Goal: Task Accomplishment & Management: Use online tool/utility

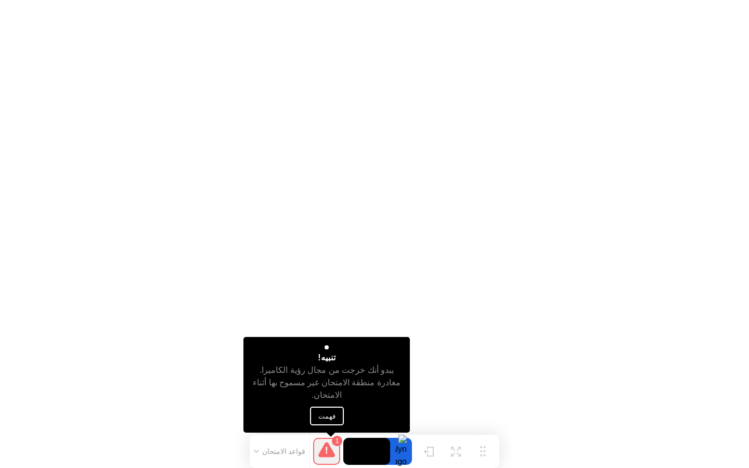
click at [326, 416] on button "فهمت" at bounding box center [327, 416] width 34 height 19
click at [324, 413] on button "فهمت" at bounding box center [327, 416] width 34 height 19
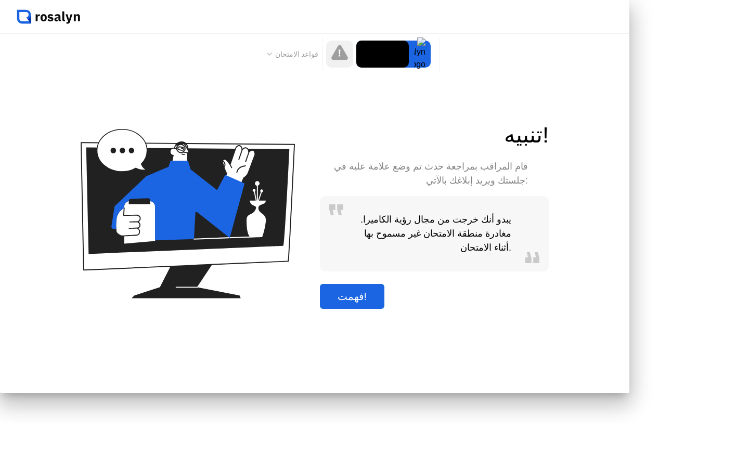
click at [382, 303] on div "فهمت!" at bounding box center [352, 297] width 59 height 12
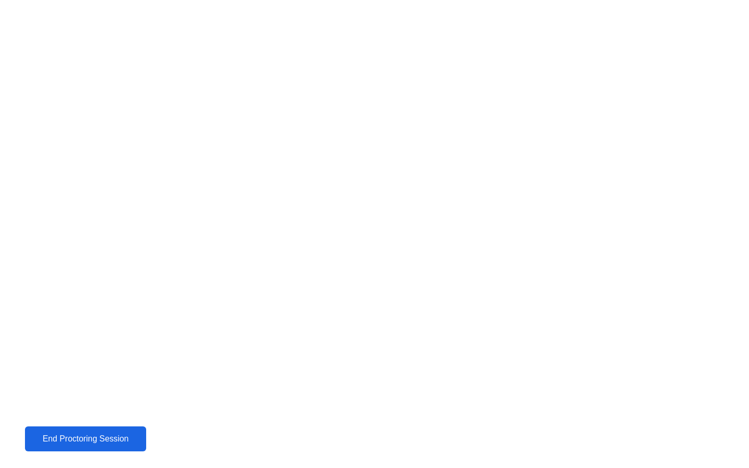
click at [56, 437] on div "End Proctoring Session" at bounding box center [85, 438] width 115 height 9
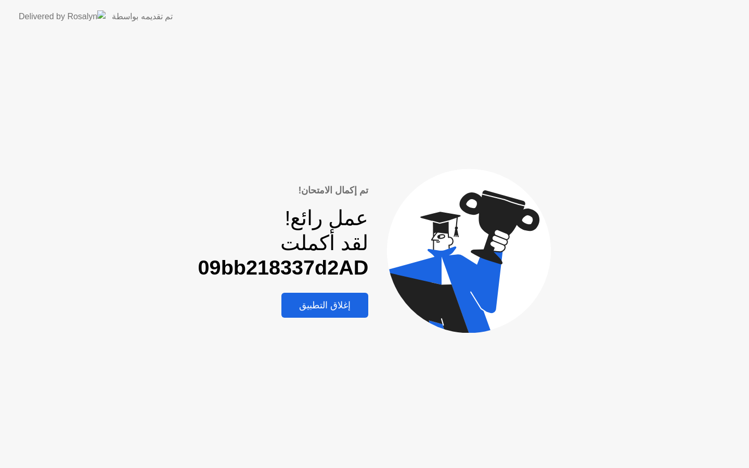
click at [344, 311] on div "إغلاق التطبيق" at bounding box center [324, 304] width 81 height 11
